Goal: Information Seeking & Learning: Learn about a topic

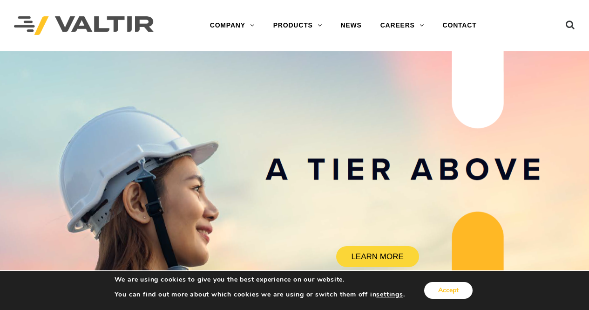
click at [454, 290] on button "Accept" at bounding box center [448, 290] width 48 height 17
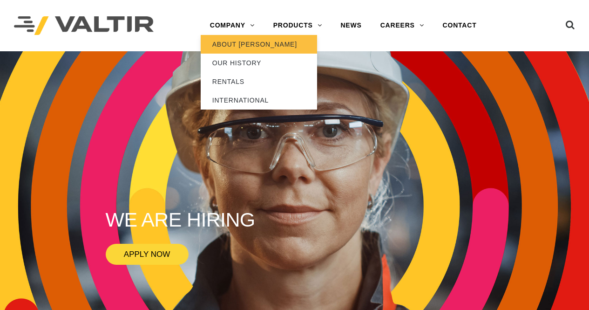
click at [242, 43] on link "ABOUT [PERSON_NAME]" at bounding box center [259, 44] width 116 height 19
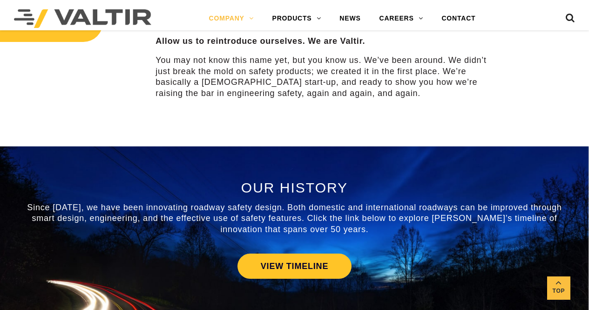
scroll to position [419, 0]
